Goal: Find specific page/section: Find specific page/section

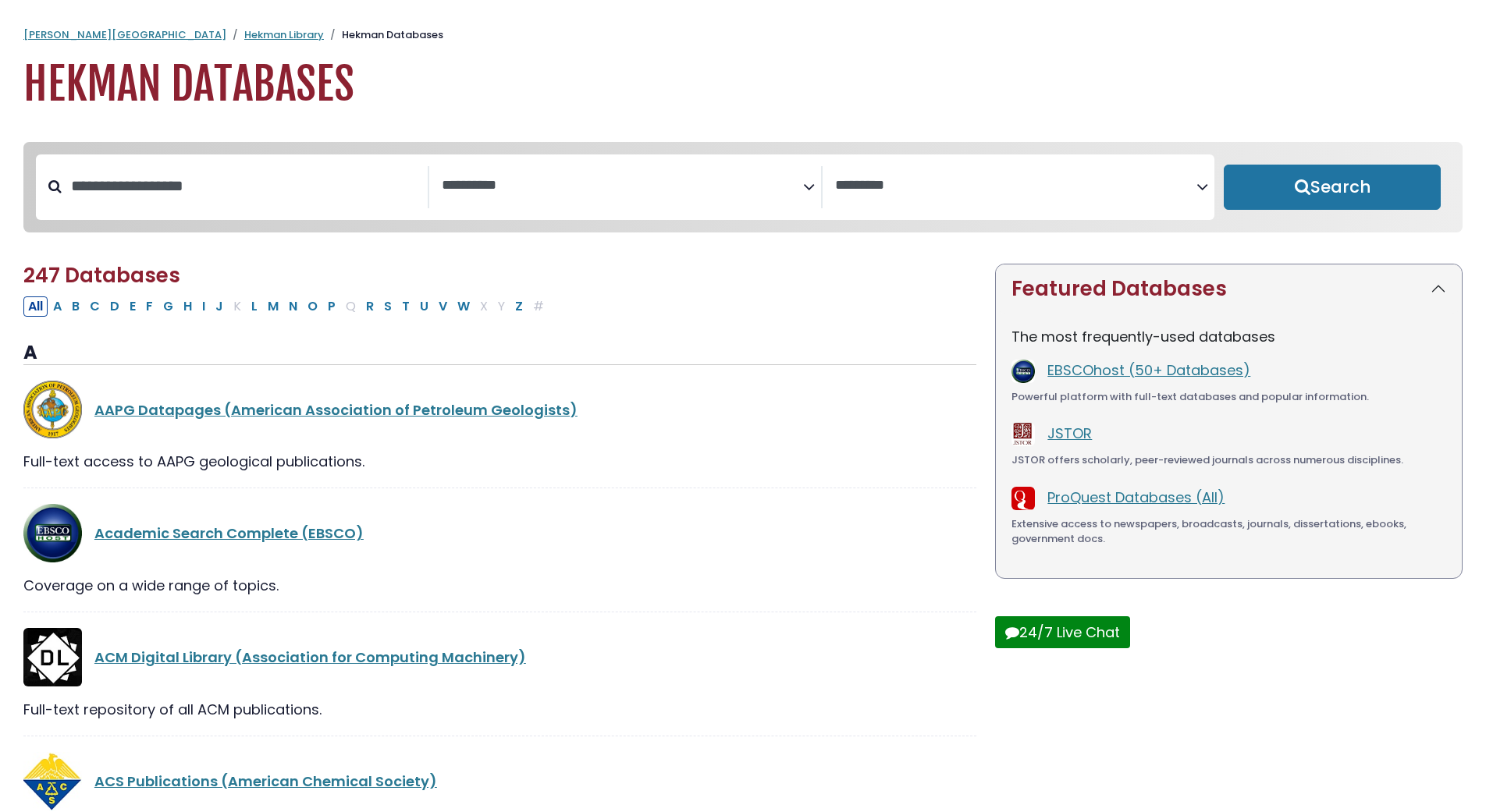
select select "Database Subject Filter"
select select "Database Vendors Filter"
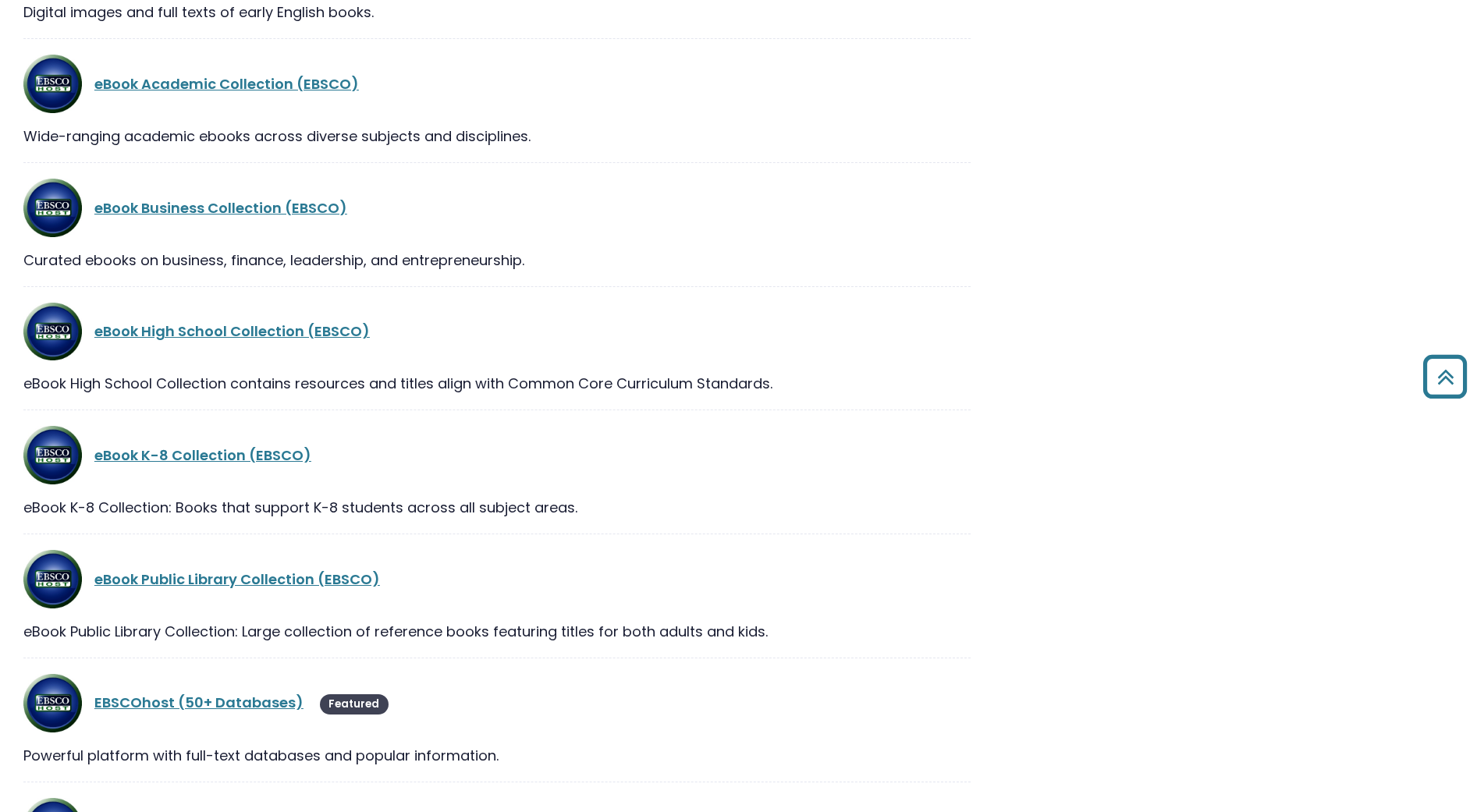
scroll to position [10765, 0]
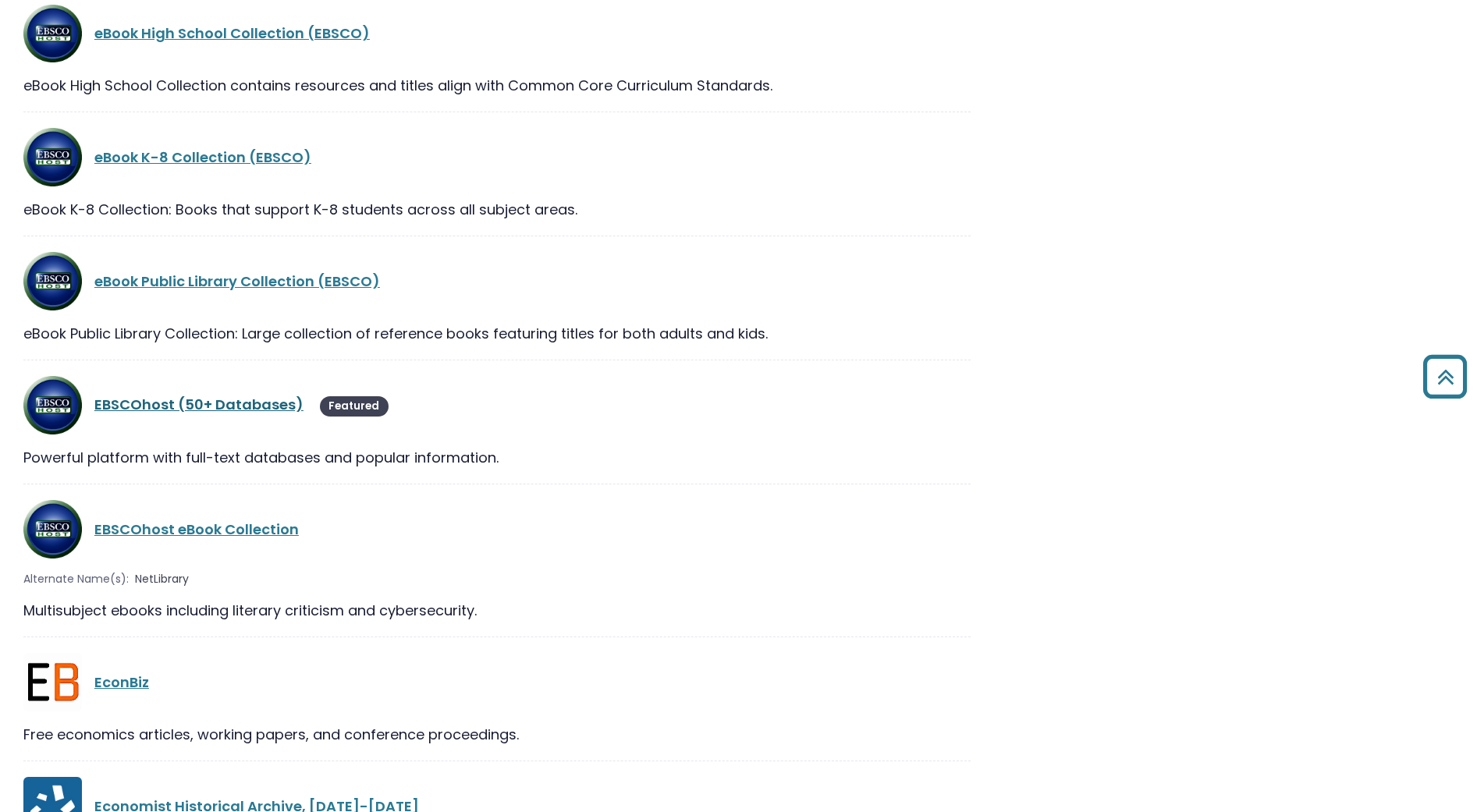
click at [235, 409] on link "EBSCOhost (50+ Databases)" at bounding box center [199, 404] width 209 height 20
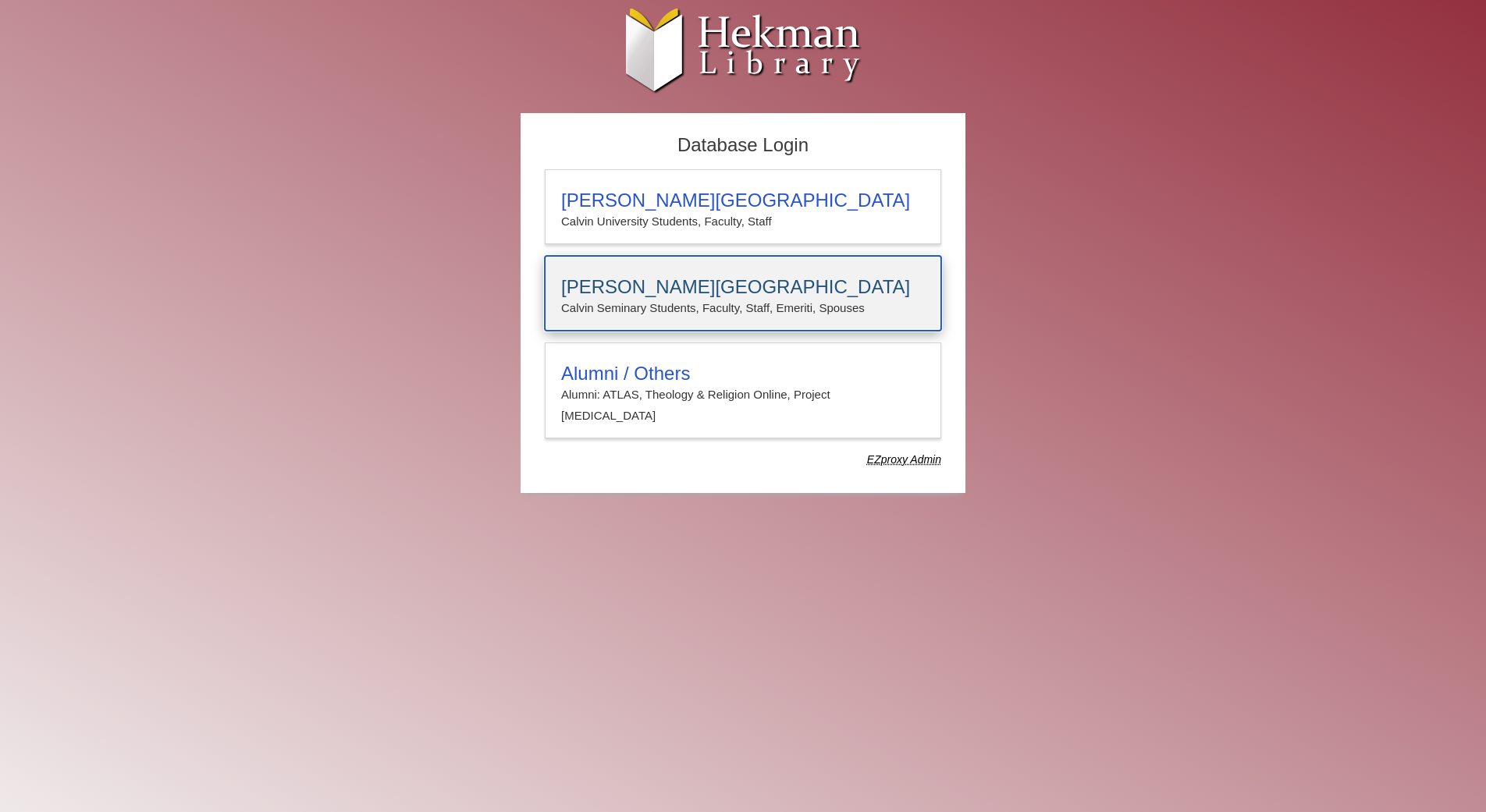
click at [742, 267] on div "Calvin Theological Seminary Calvin Seminary Students, Faculty, Staff, Emeriti, …" at bounding box center [743, 293] width 396 height 75
